Goal: Transaction & Acquisition: Purchase product/service

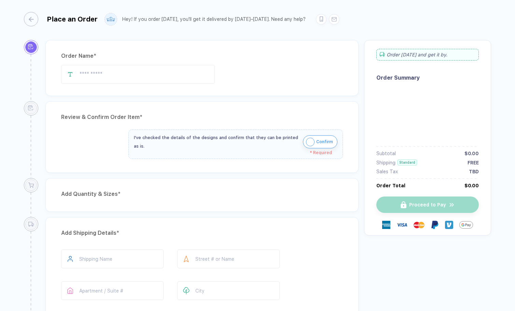
type input "**********"
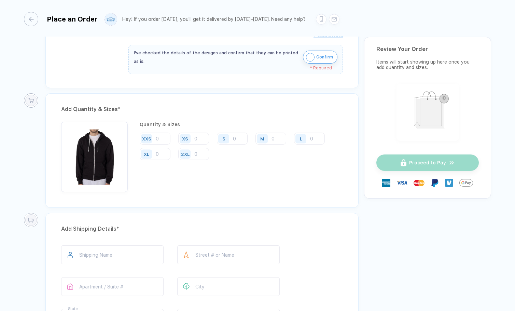
scroll to position [247, 0]
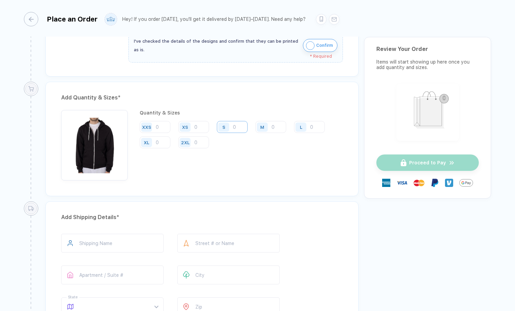
click at [237, 127] on input "number" at bounding box center [232, 127] width 31 height 12
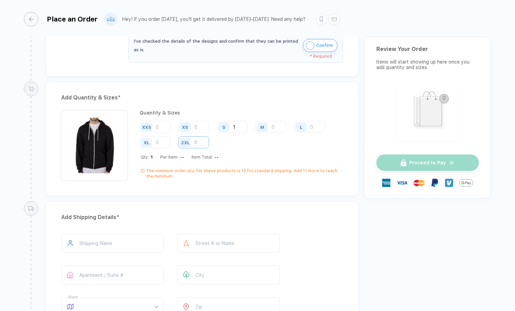
type input "1"
click at [199, 143] on input "number" at bounding box center [193, 142] width 31 height 12
type input "3"
click at [159, 142] on input "number" at bounding box center [155, 142] width 31 height 12
type input "3"
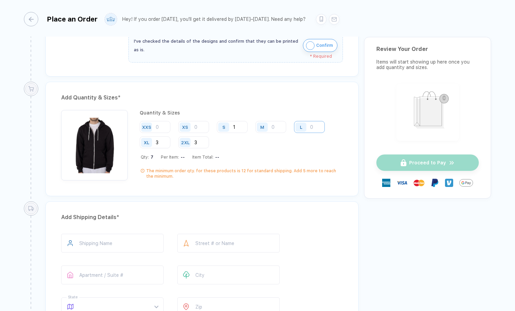
click at [311, 126] on input "number" at bounding box center [309, 127] width 31 height 12
type input "4"
click at [272, 127] on input "number" at bounding box center [270, 127] width 31 height 12
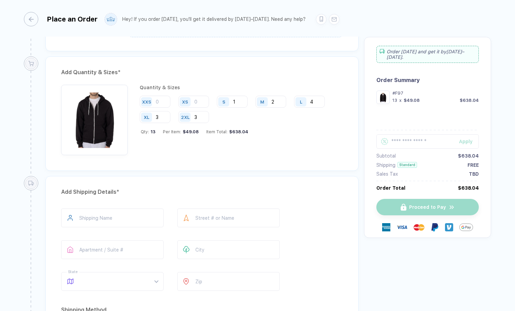
scroll to position [284, 0]
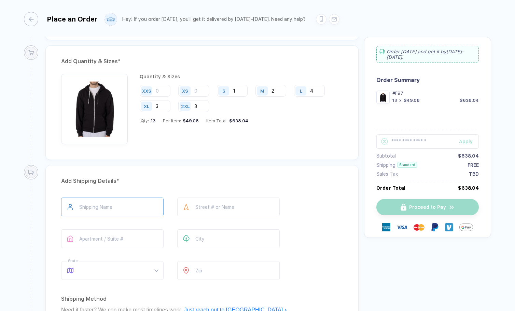
type input "2"
click at [98, 203] on input "text" at bounding box center [112, 206] width 102 height 19
type input "**********"
click at [199, 208] on input "text" at bounding box center [228, 206] width 102 height 19
type input "*"
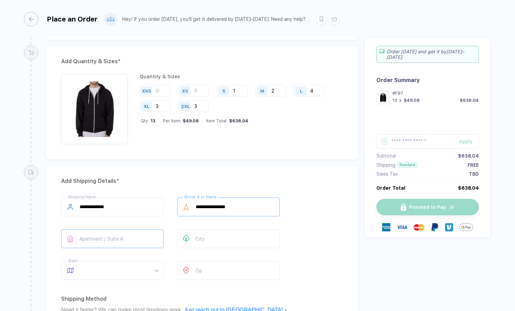
type input "**********"
click at [123, 234] on input "text" at bounding box center [112, 238] width 102 height 19
type input "******"
click at [226, 232] on input "text" at bounding box center [228, 238] width 102 height 19
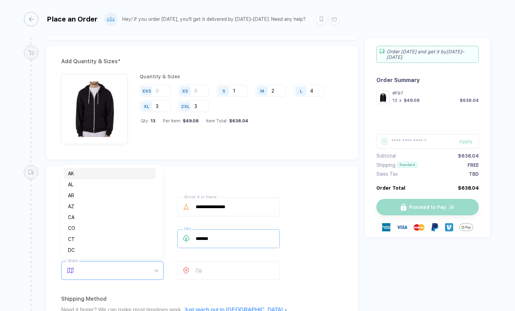
click at [103, 263] on span at bounding box center [119, 270] width 78 height 18
type input "*******"
click at [84, 235] on div "IL" at bounding box center [109, 238] width 83 height 8
click at [197, 268] on input "number" at bounding box center [228, 270] width 102 height 19
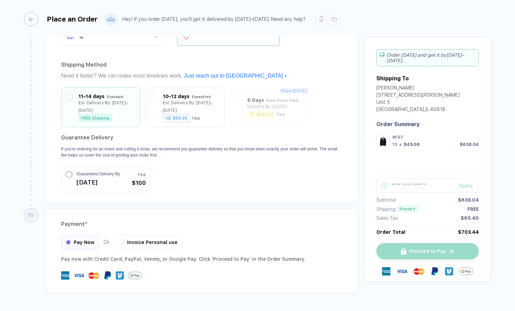
scroll to position [522, 0]
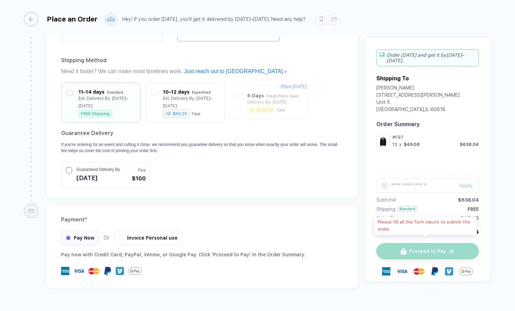
type input "*****"
click at [413, 246] on div "Proceed to Pay" at bounding box center [427, 251] width 102 height 16
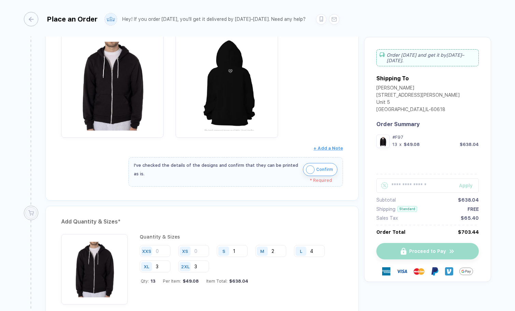
scroll to position [113, 0]
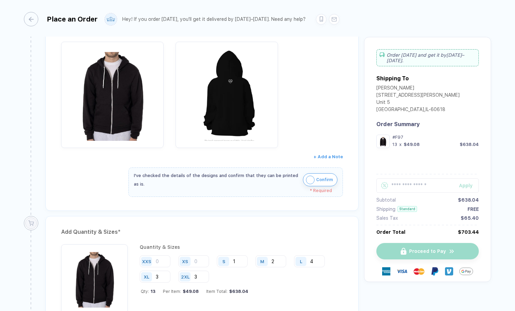
click at [326, 157] on span "+ Add a Note" at bounding box center [327, 156] width 29 height 5
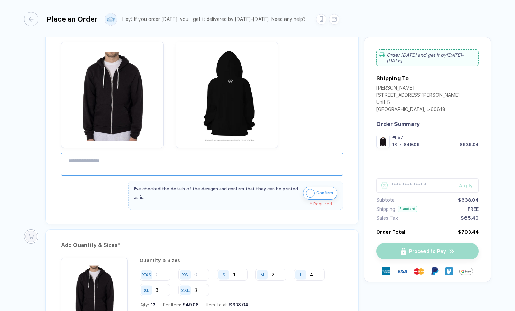
click at [248, 168] on textarea at bounding box center [202, 164] width 282 height 23
type textarea "*"
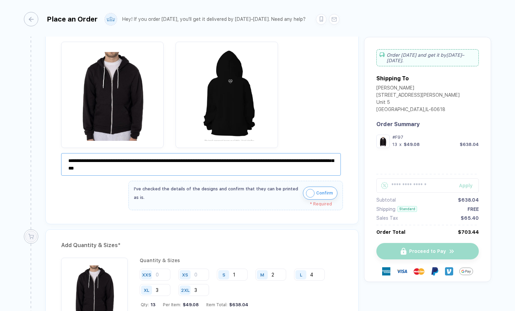
type textarea "**********"
click at [308, 194] on img "button" at bounding box center [310, 193] width 9 height 9
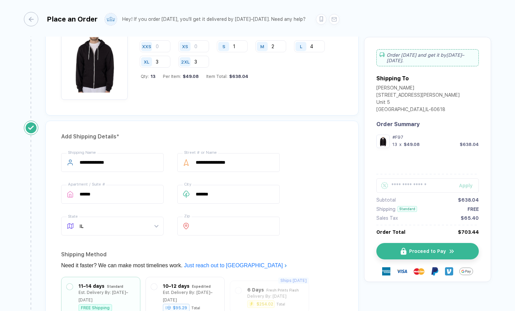
scroll to position [357, 0]
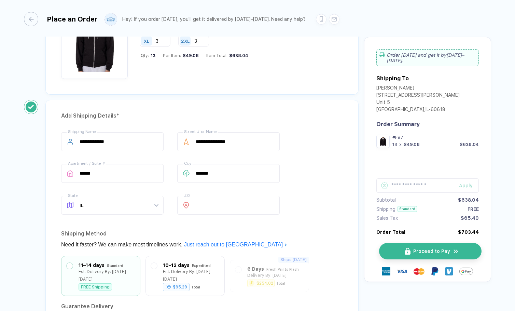
click at [428, 248] on span "Proceed to Pay" at bounding box center [431, 250] width 37 height 5
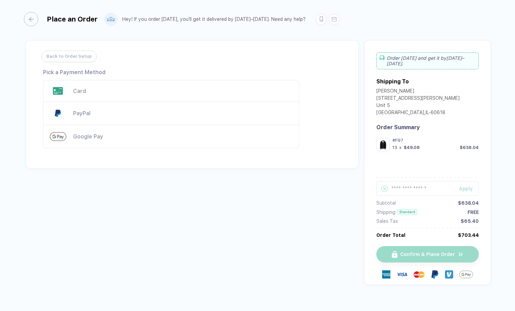
click at [116, 94] on div "Card" at bounding box center [171, 91] width 256 height 22
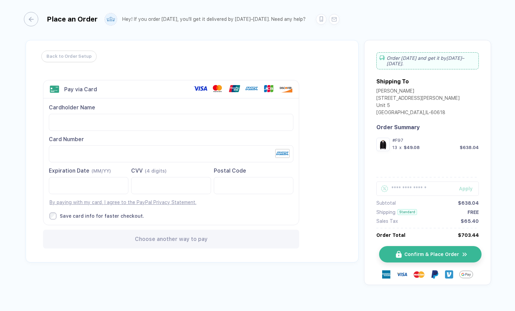
click at [404, 251] on span "Confirm & Place Order" at bounding box center [431, 253] width 55 height 5
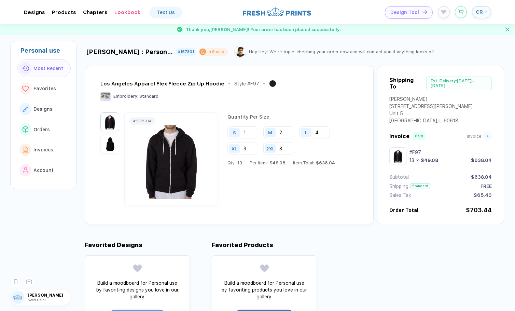
click at [236, 50] on img at bounding box center [240, 52] width 10 height 10
